Goal: Information Seeking & Learning: Find specific fact

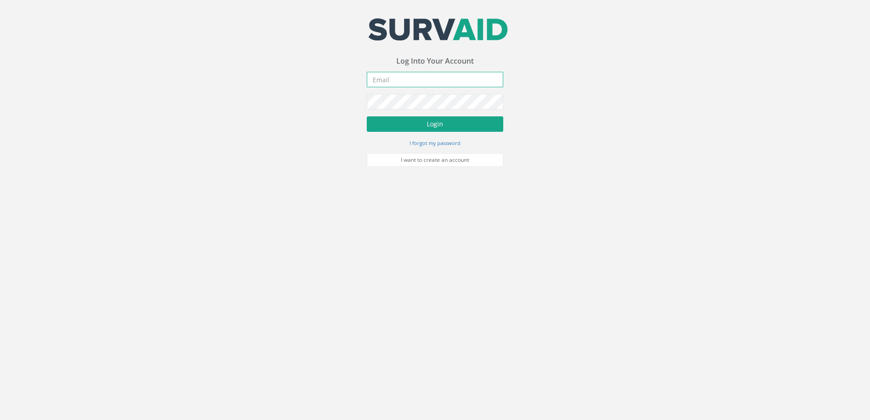
type input "[EMAIL_ADDRESS][DOMAIN_NAME]"
click at [444, 125] on button "Login" at bounding box center [435, 123] width 136 height 15
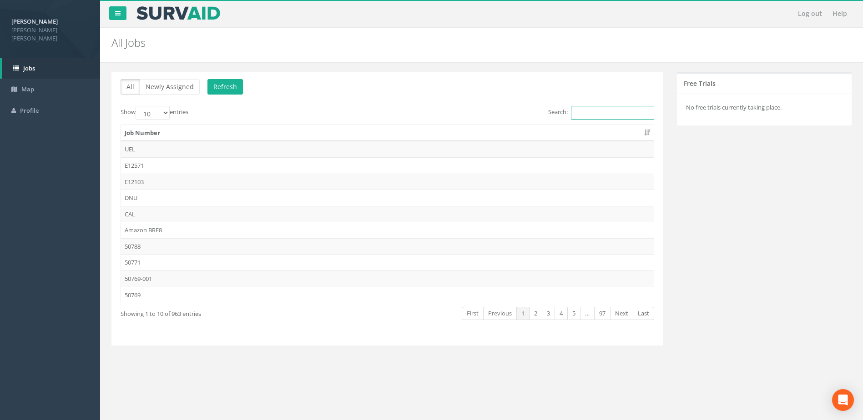
click at [588, 108] on input "Search:" at bounding box center [612, 113] width 83 height 14
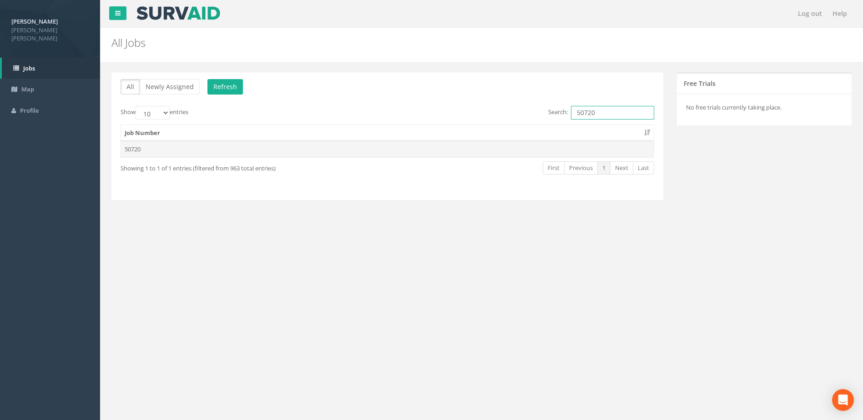
type input "50720"
click at [247, 148] on td "50720" at bounding box center [387, 149] width 533 height 16
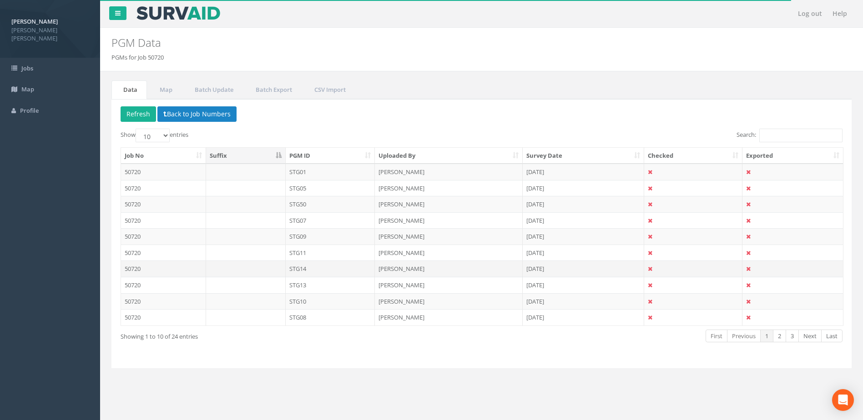
click at [317, 265] on td "STG14" at bounding box center [331, 269] width 90 height 16
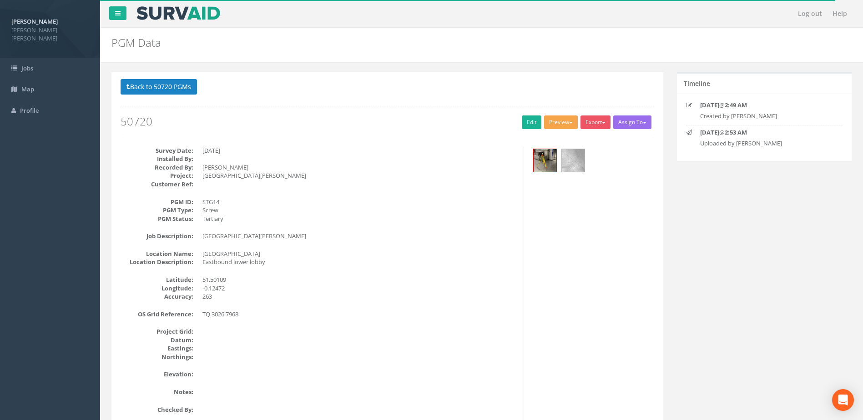
click at [554, 121] on button "Preview" at bounding box center [561, 123] width 34 height 14
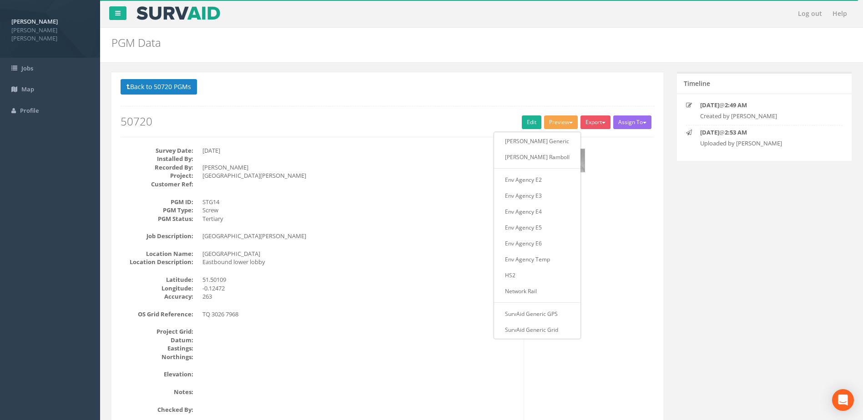
click at [347, 193] on div "Survey Date: [DATE] Installed By: Recorded By: [PERSON_NAME] Project: [GEOGRAPH…" at bounding box center [319, 284] width 410 height 277
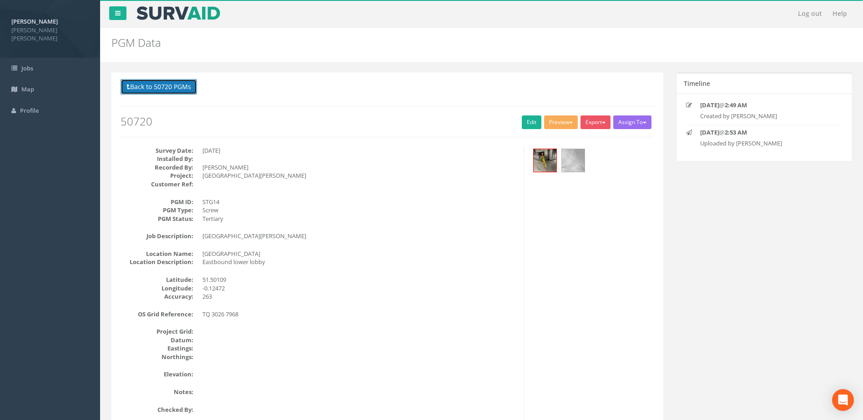
click at [171, 92] on button "Back to 50720 PGMs" at bounding box center [159, 86] width 76 height 15
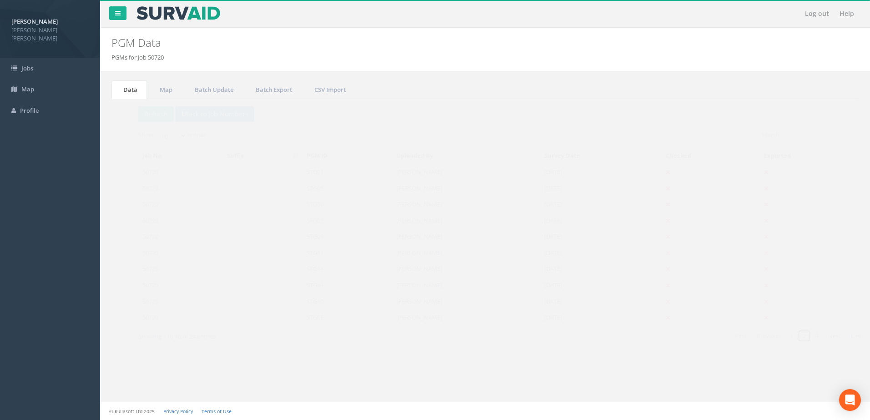
click at [785, 337] on link "2" at bounding box center [786, 336] width 13 height 13
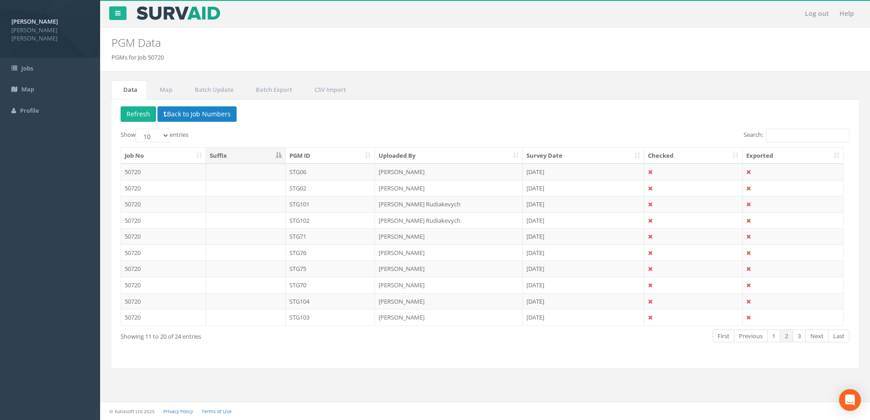
click at [413, 255] on td "[PERSON_NAME]" at bounding box center [449, 253] width 148 height 16
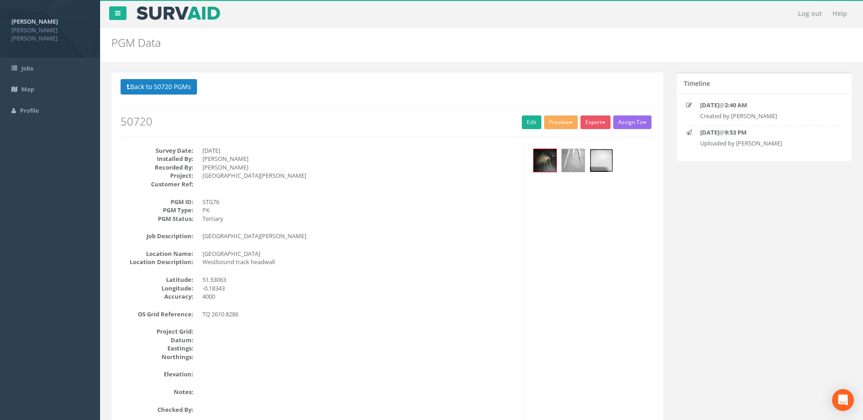
click at [601, 165] on img at bounding box center [601, 160] width 23 height 23
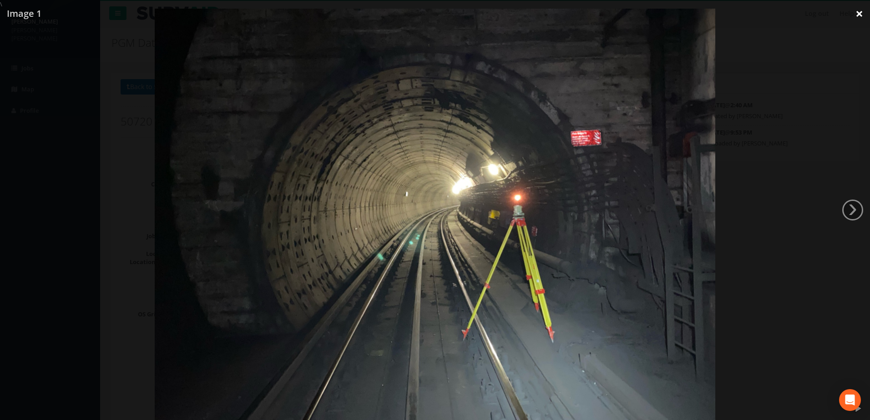
click at [860, 17] on link "×" at bounding box center [858, 13] width 21 height 27
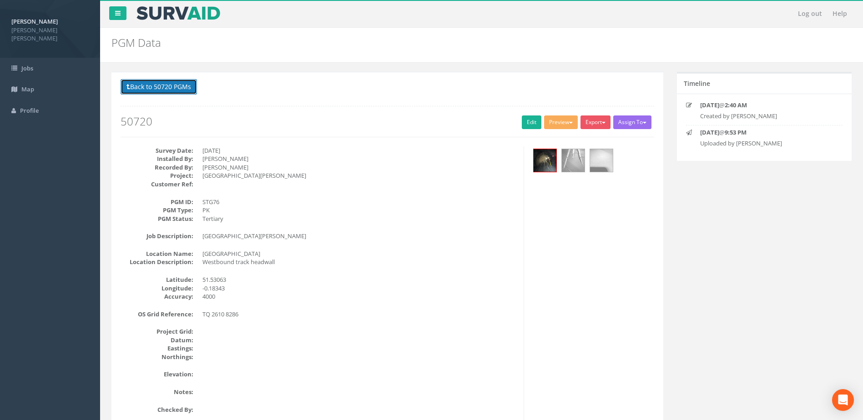
click at [166, 92] on button "Back to 50720 PGMs" at bounding box center [159, 86] width 76 height 15
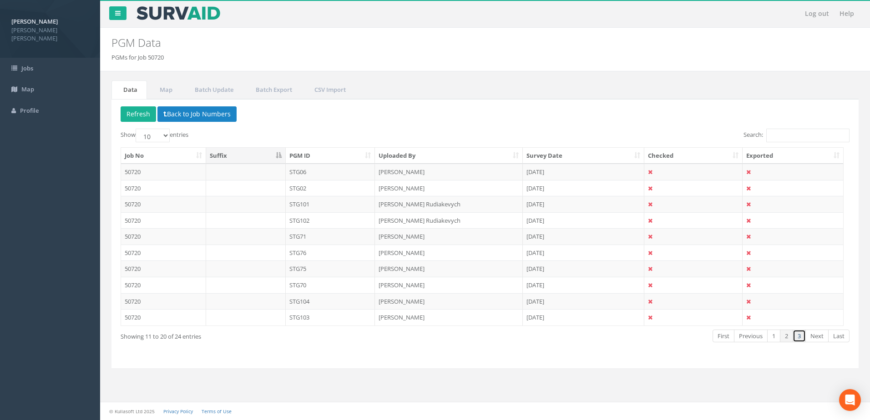
click at [796, 337] on link "3" at bounding box center [798, 336] width 13 height 13
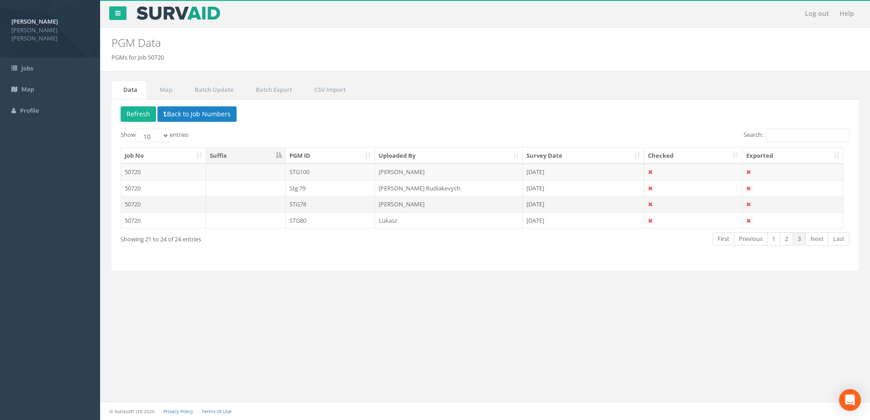
click at [319, 206] on td "STG78" at bounding box center [331, 204] width 90 height 16
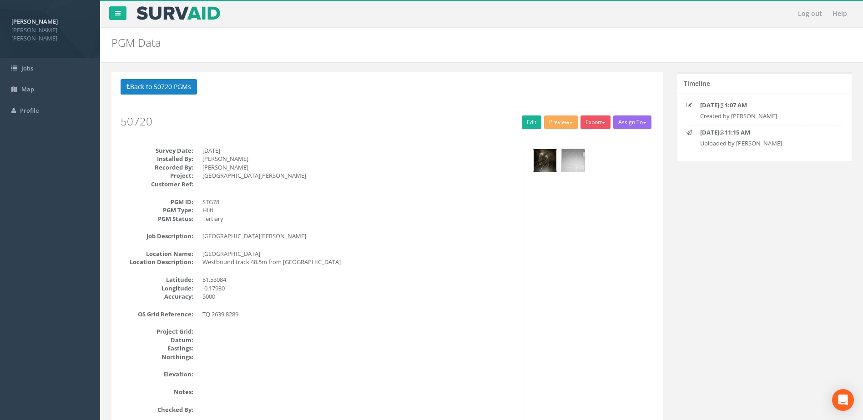
click at [545, 168] on img at bounding box center [545, 160] width 23 height 23
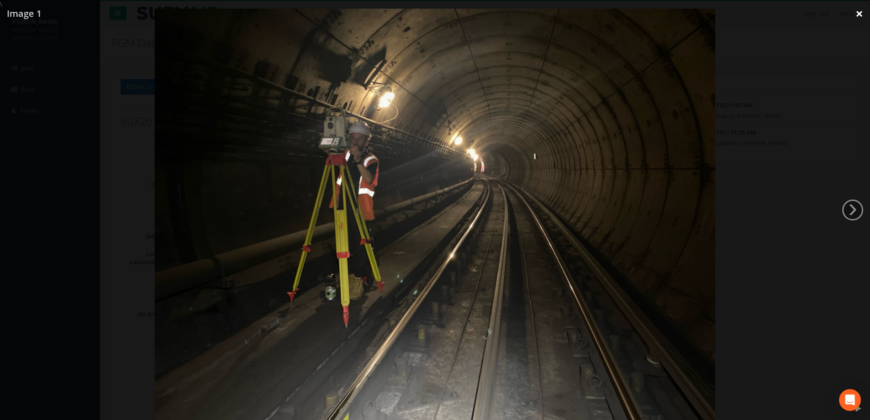
click at [855, 20] on link "×" at bounding box center [858, 13] width 21 height 27
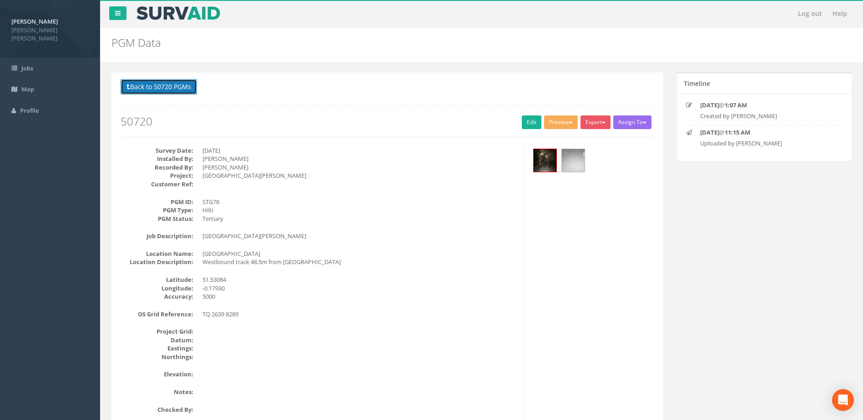
click at [152, 80] on button "Back to 50720 PGMs" at bounding box center [159, 86] width 76 height 15
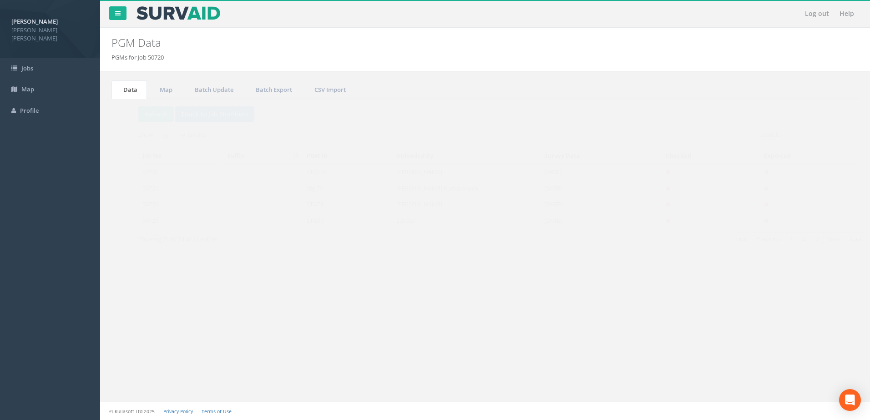
click at [410, 223] on td "Lukasz" at bounding box center [449, 220] width 148 height 16
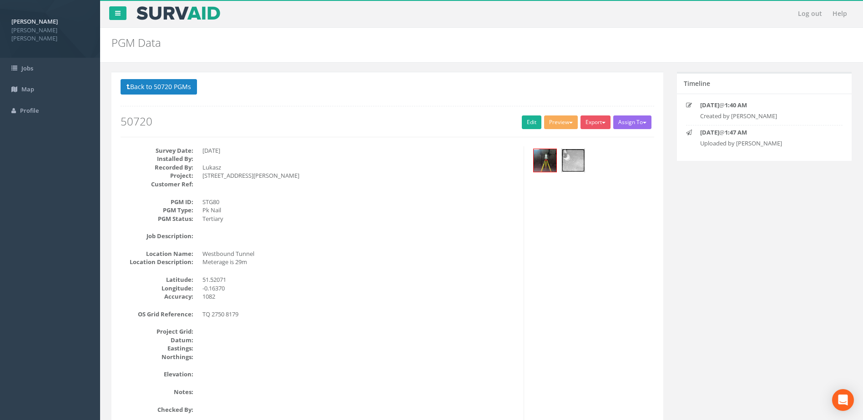
click at [572, 166] on img at bounding box center [573, 160] width 23 height 23
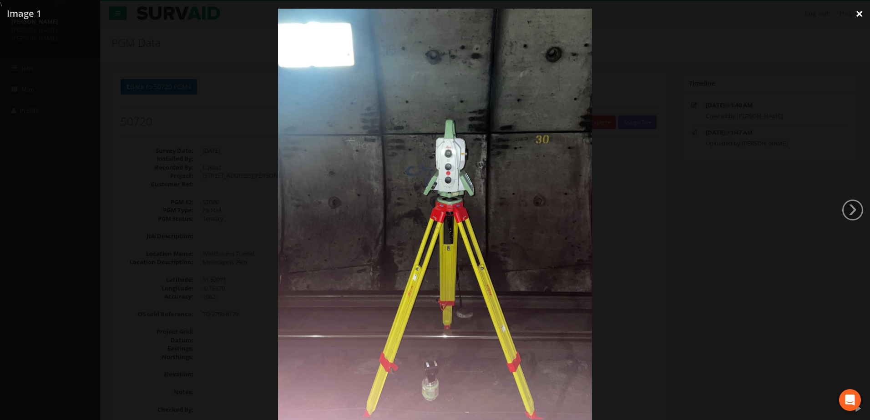
click at [863, 17] on link "×" at bounding box center [858, 13] width 21 height 27
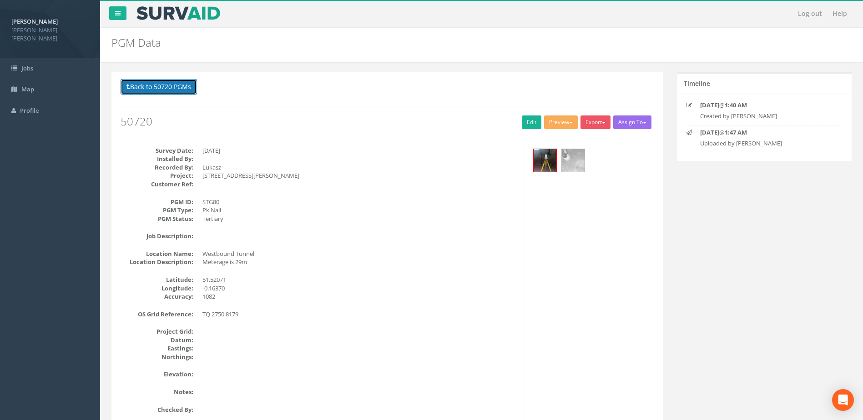
click at [168, 89] on button "Back to 50720 PGMs" at bounding box center [159, 86] width 76 height 15
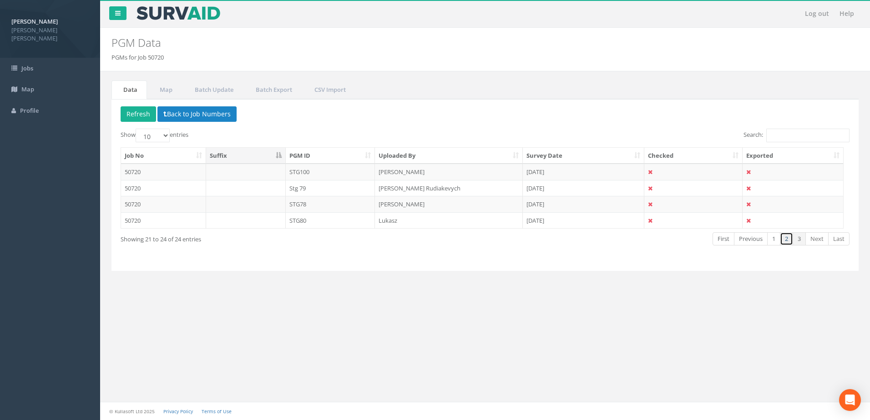
click at [783, 238] on link "2" at bounding box center [786, 238] width 13 height 13
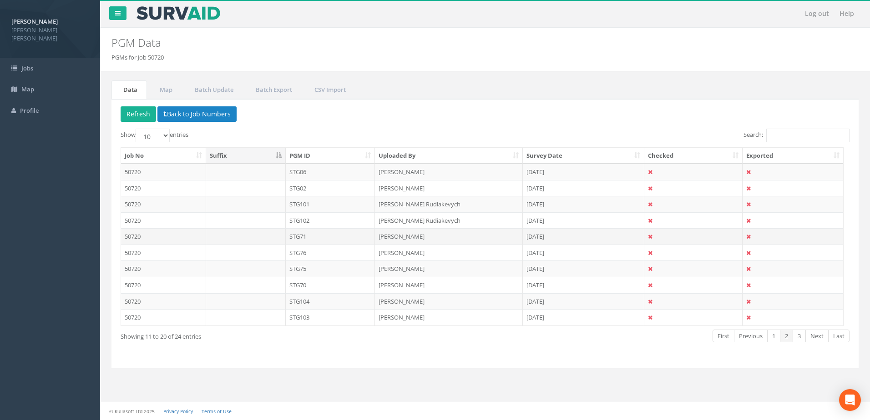
click at [428, 237] on td "[PERSON_NAME]" at bounding box center [449, 236] width 148 height 16
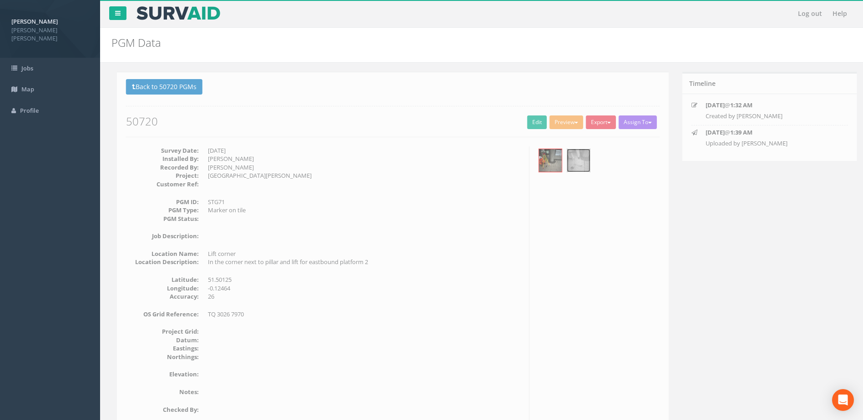
click at [577, 168] on img at bounding box center [573, 160] width 23 height 23
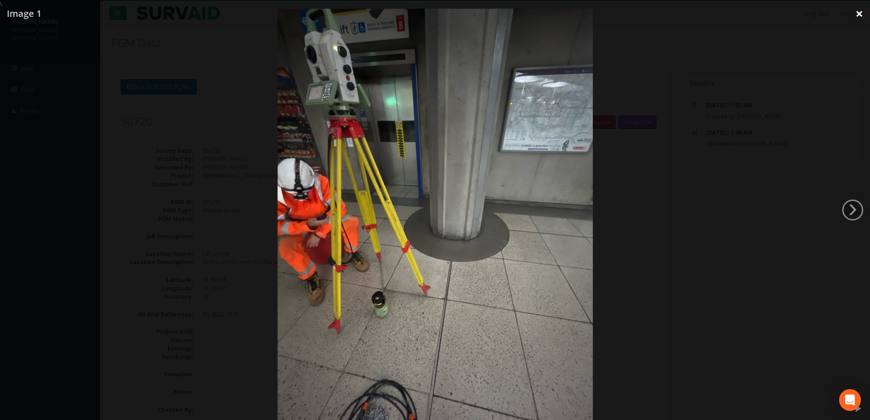
click at [860, 16] on link "×" at bounding box center [858, 13] width 21 height 27
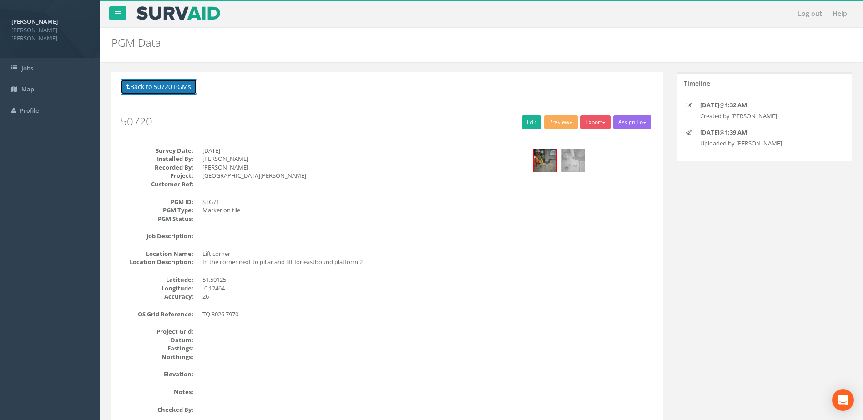
click at [184, 85] on button "Back to 50720 PGMs" at bounding box center [159, 86] width 76 height 15
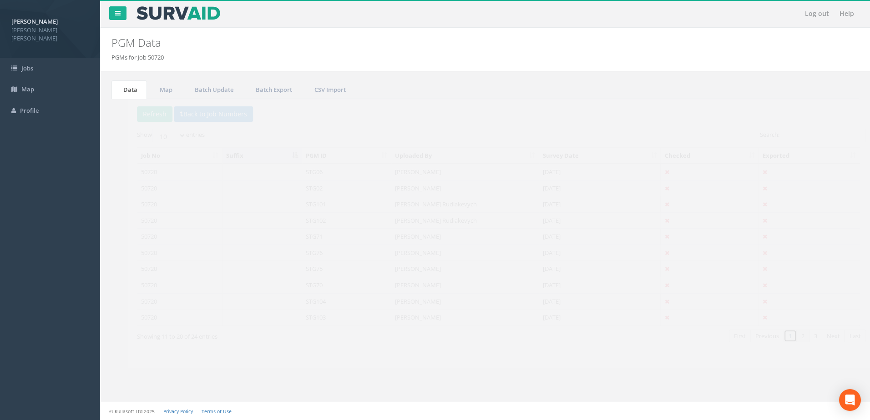
click at [777, 336] on link "1" at bounding box center [773, 336] width 13 height 13
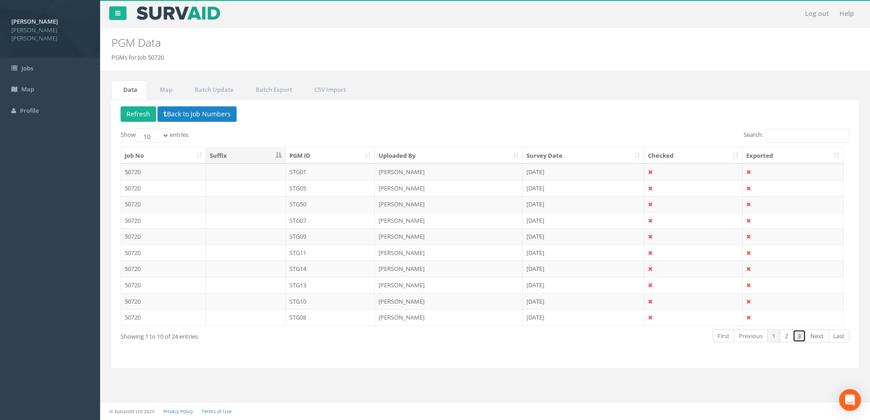
click at [801, 338] on link "3" at bounding box center [798, 336] width 13 height 13
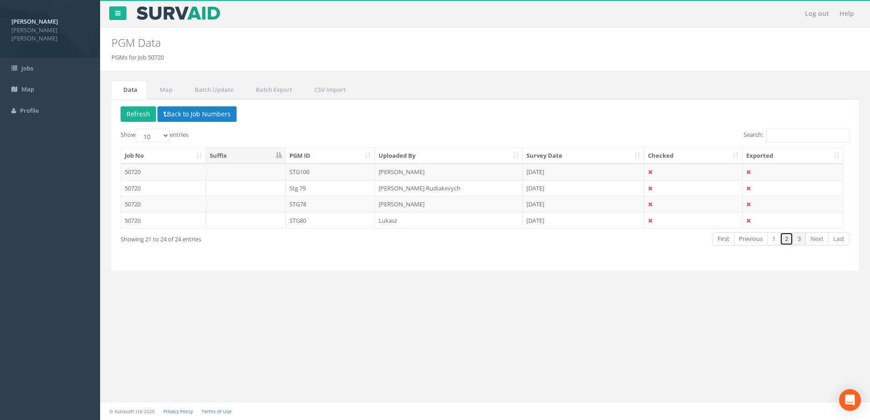
click at [788, 240] on link "2" at bounding box center [786, 238] width 13 height 13
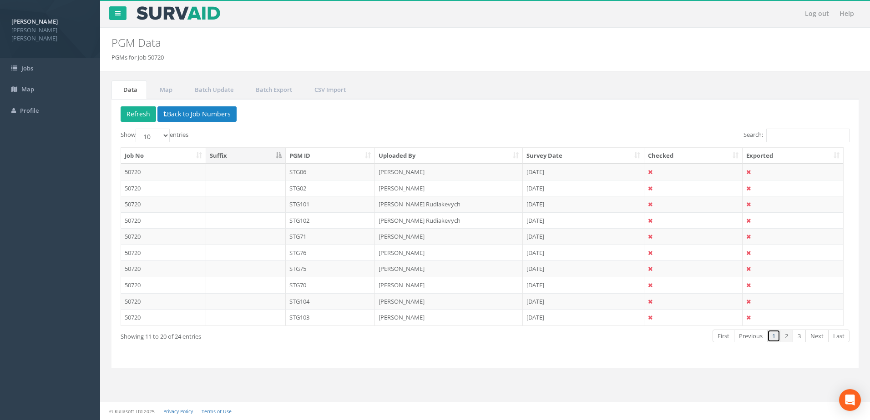
click at [776, 335] on link "1" at bounding box center [773, 336] width 13 height 13
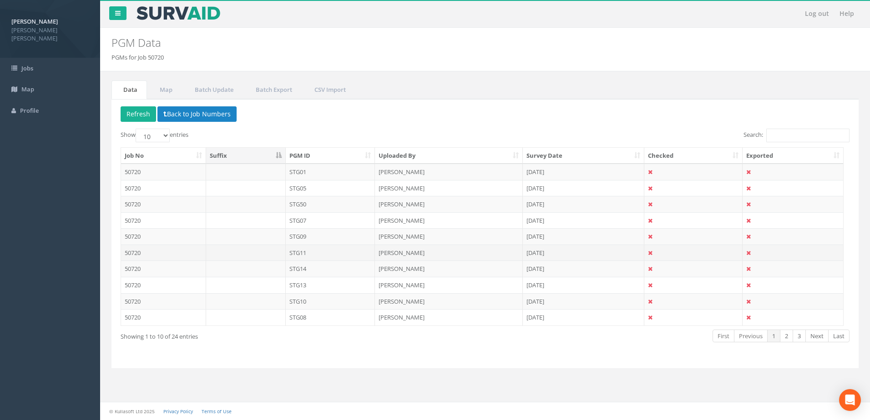
click at [398, 255] on td "[PERSON_NAME]" at bounding box center [449, 253] width 148 height 16
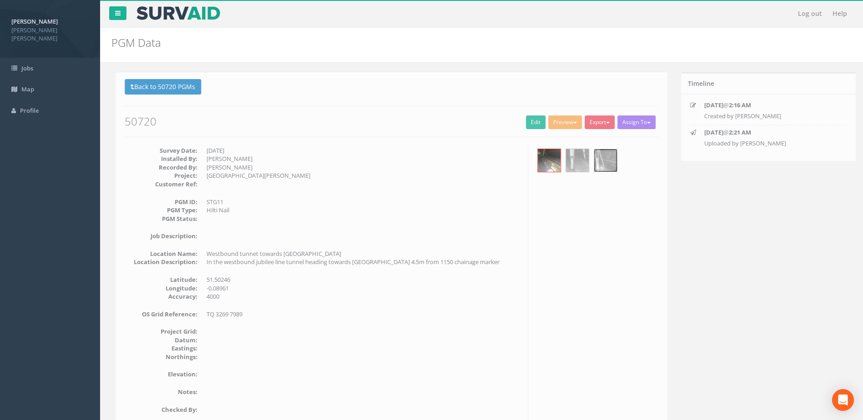
click at [600, 168] on img at bounding box center [601, 160] width 23 height 23
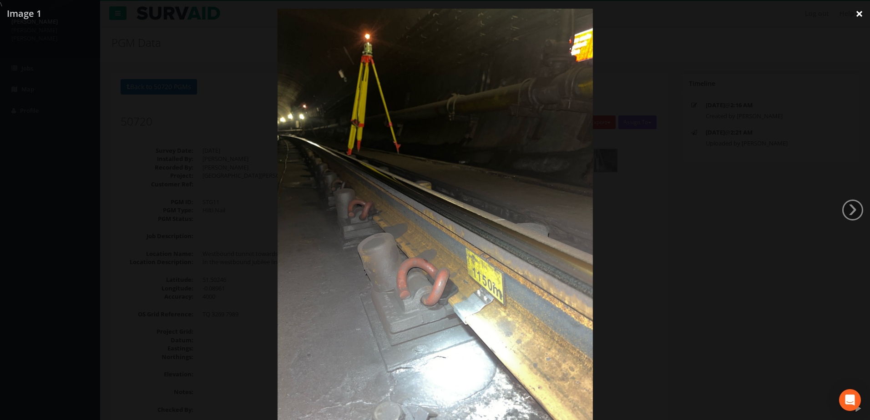
click at [866, 12] on link "×" at bounding box center [858, 13] width 21 height 27
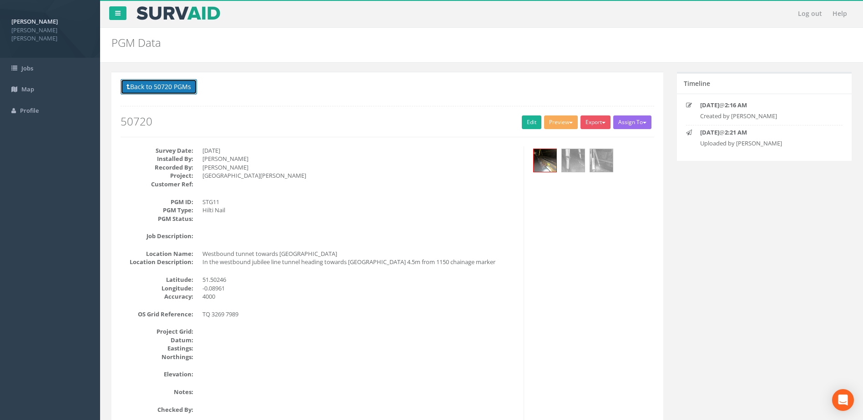
click at [167, 85] on button "Back to 50720 PGMs" at bounding box center [159, 86] width 76 height 15
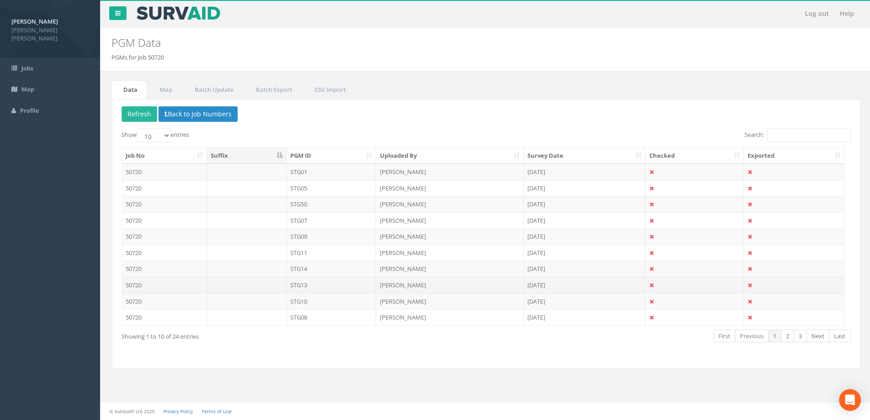
click at [331, 281] on td "STG13" at bounding box center [331, 285] width 90 height 16
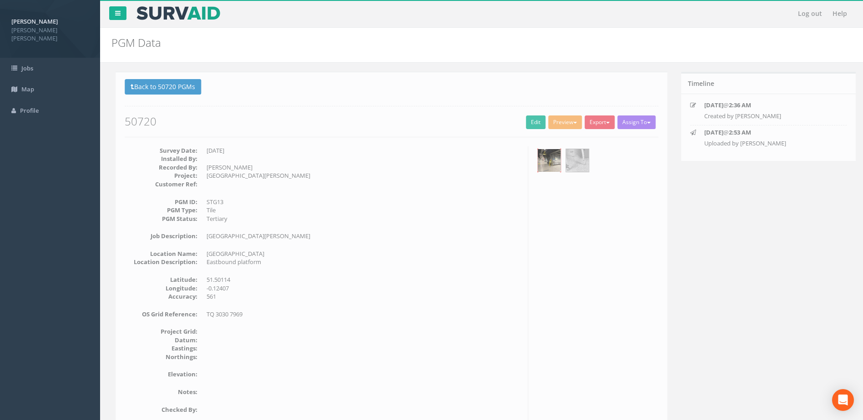
click at [536, 165] on img at bounding box center [545, 160] width 23 height 23
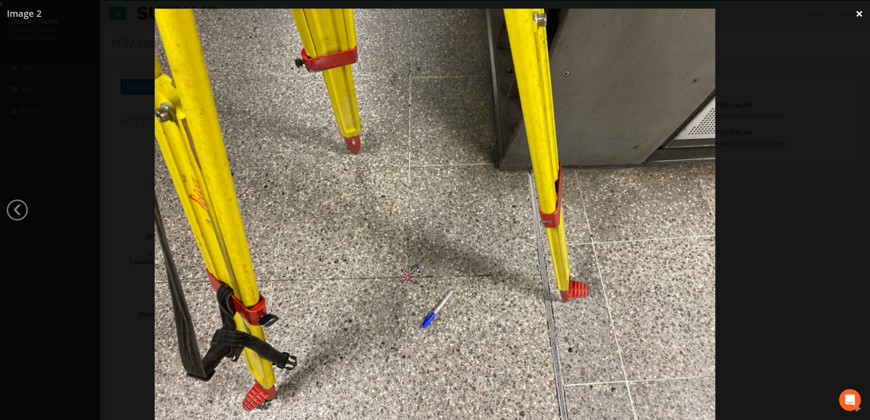
click at [851, 16] on link "×" at bounding box center [858, 13] width 21 height 27
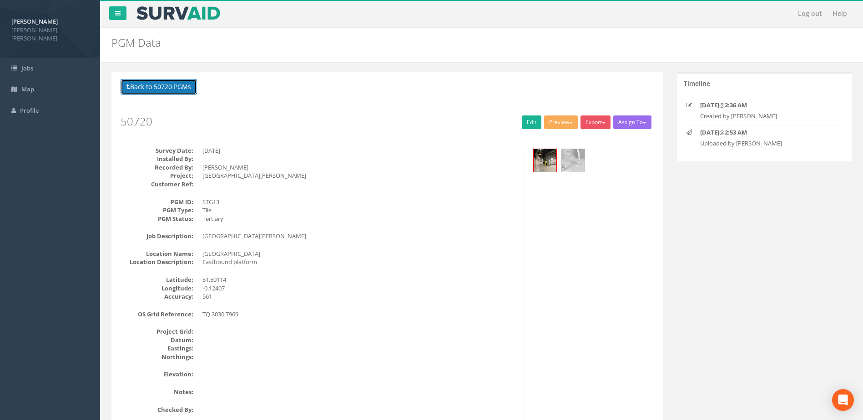
click at [145, 81] on button "Back to 50720 PGMs" at bounding box center [159, 86] width 76 height 15
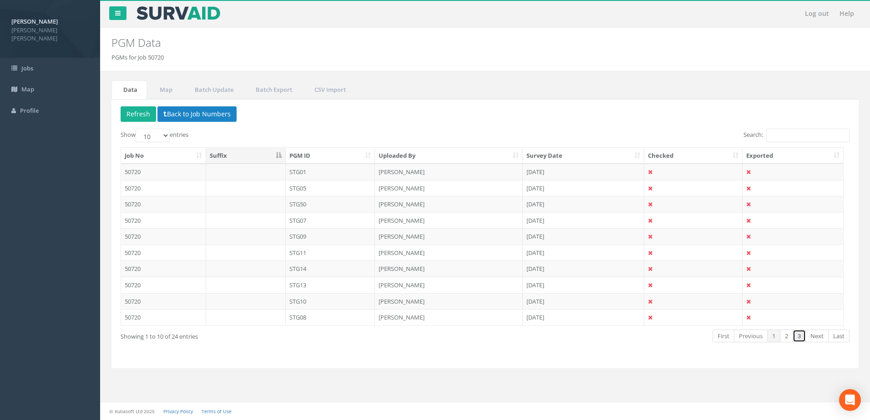
click at [794, 337] on link "3" at bounding box center [798, 336] width 13 height 13
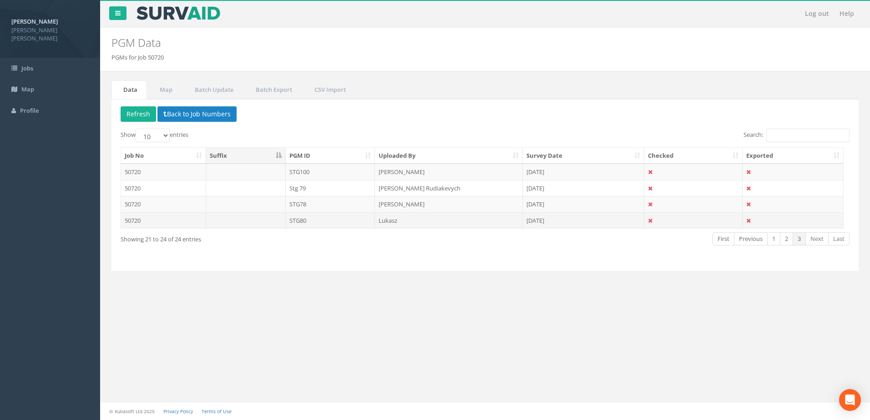
click at [424, 224] on td "Lukasz" at bounding box center [449, 220] width 148 height 16
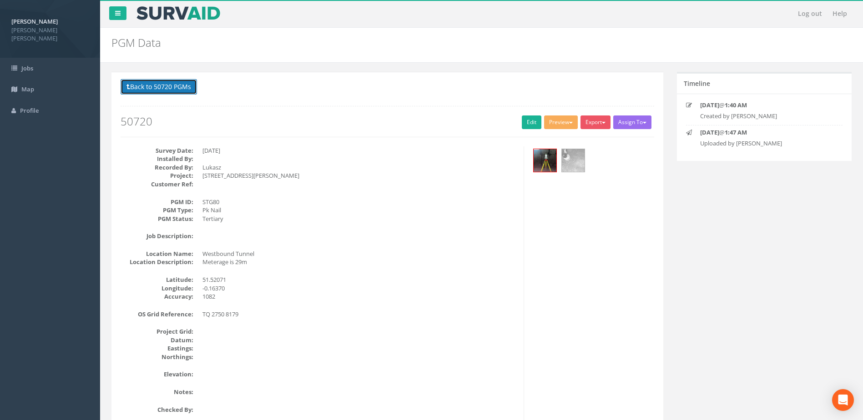
click at [188, 87] on button "Back to 50720 PGMs" at bounding box center [159, 86] width 76 height 15
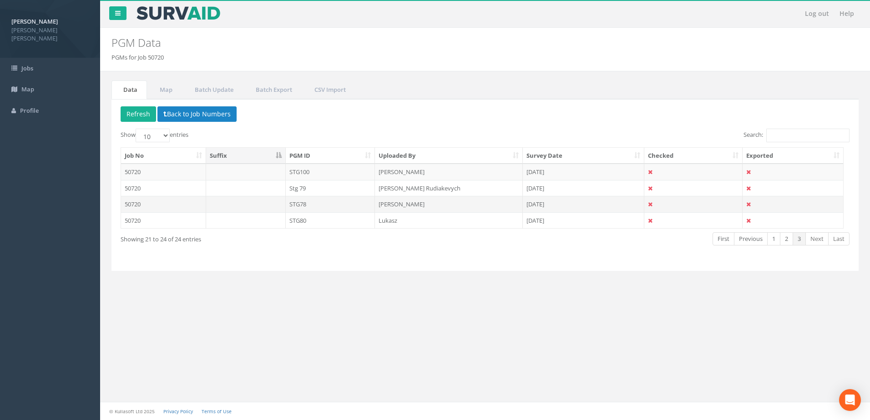
click at [416, 205] on td "[PERSON_NAME]" at bounding box center [449, 204] width 148 height 16
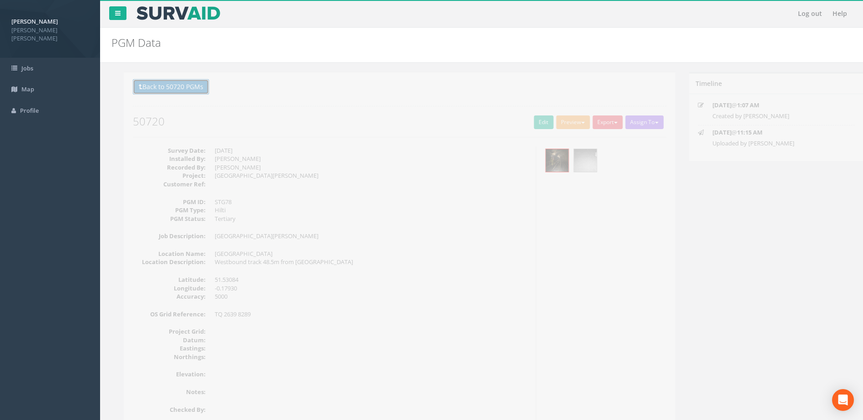
click at [180, 93] on button "Back to 50720 PGMs" at bounding box center [159, 86] width 76 height 15
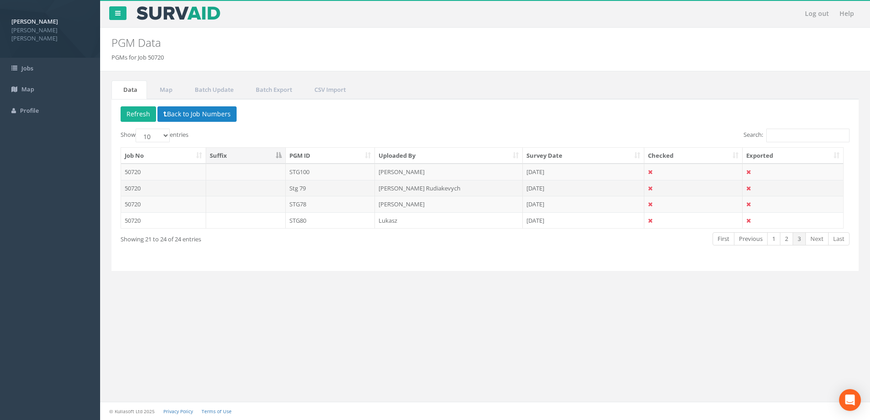
click at [370, 183] on td "Stg 79" at bounding box center [331, 188] width 90 height 16
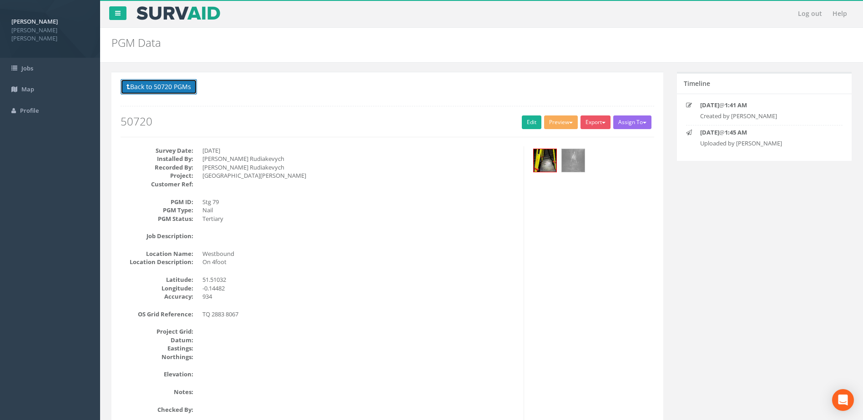
drag, startPoint x: 175, startPoint y: 89, endPoint x: 180, endPoint y: 91, distance: 5.5
click at [175, 90] on button "Back to 50720 PGMs" at bounding box center [159, 86] width 76 height 15
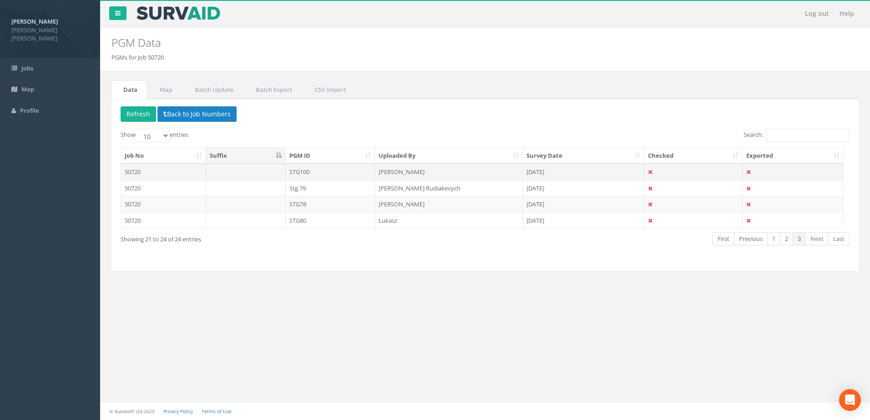
click at [352, 174] on td "STG100" at bounding box center [331, 172] width 90 height 16
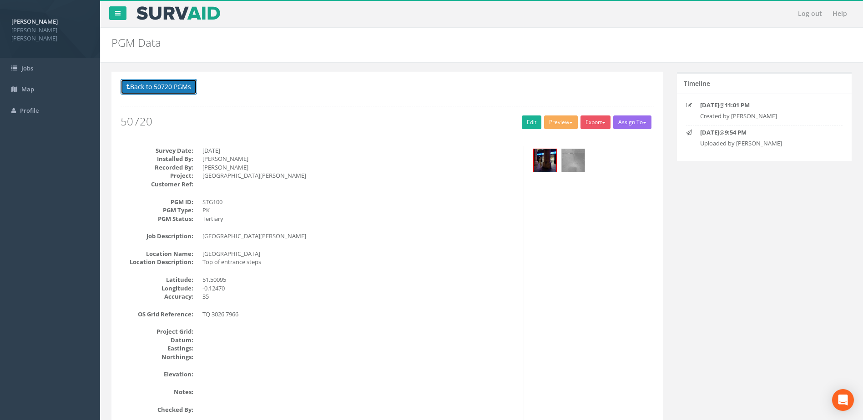
click at [166, 92] on button "Back to 50720 PGMs" at bounding box center [159, 86] width 76 height 15
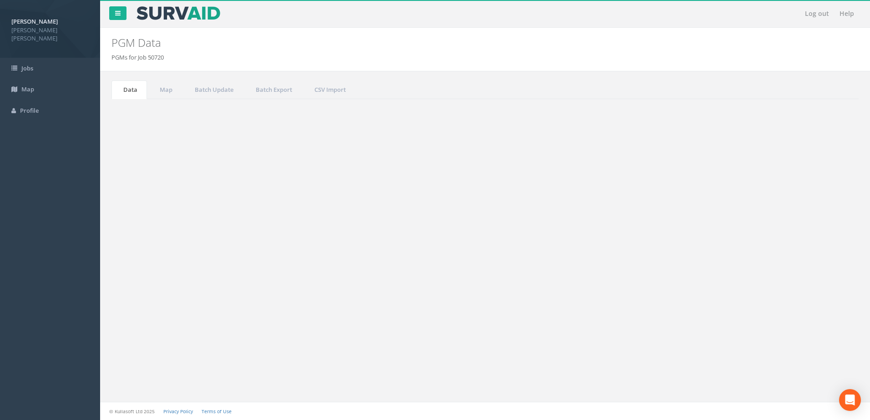
click at [781, 237] on link "2" at bounding box center [786, 238] width 13 height 13
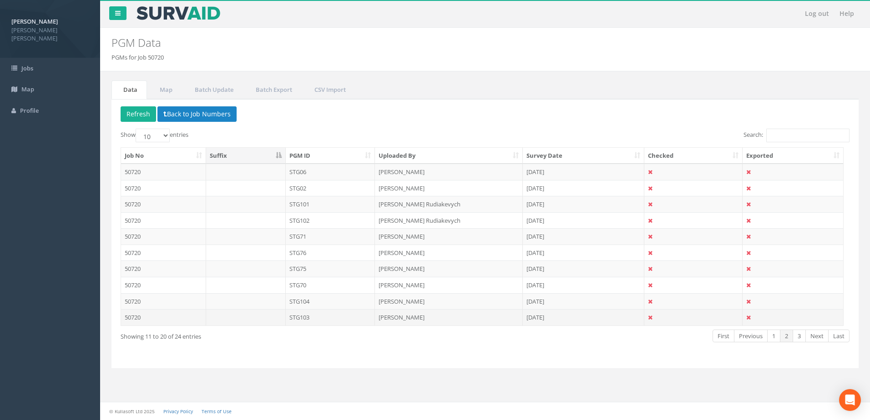
click at [420, 312] on td "[PERSON_NAME]" at bounding box center [449, 317] width 148 height 16
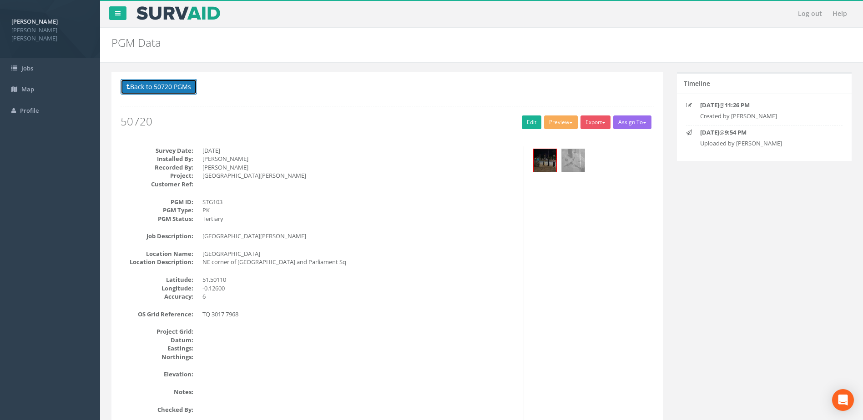
click at [181, 88] on button "Back to 50720 PGMs" at bounding box center [159, 86] width 76 height 15
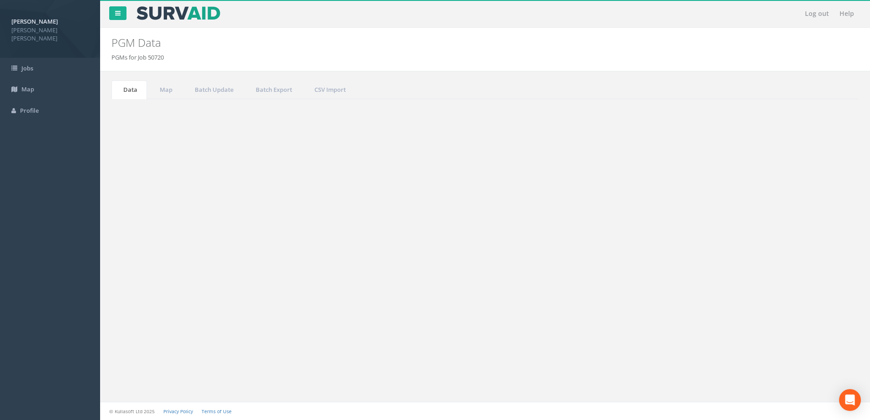
click at [311, 248] on td "STG76" at bounding box center [331, 253] width 90 height 16
